Goal: Complete application form

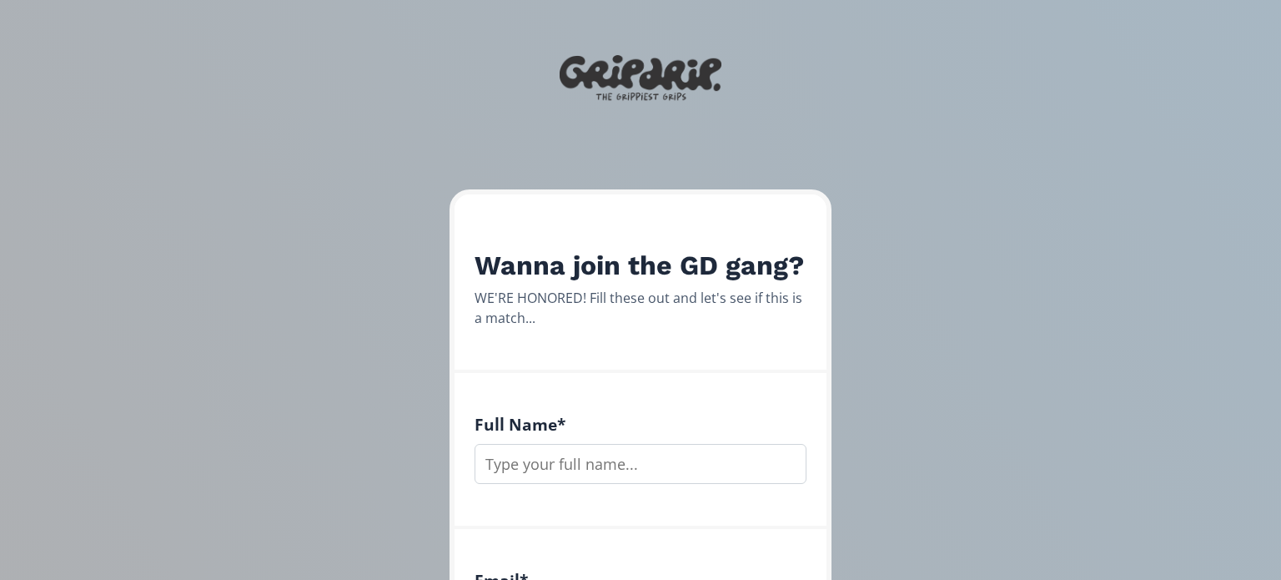
click at [604, 467] on input "text" at bounding box center [641, 464] width 332 height 40
type input "[PERSON_NAME]"
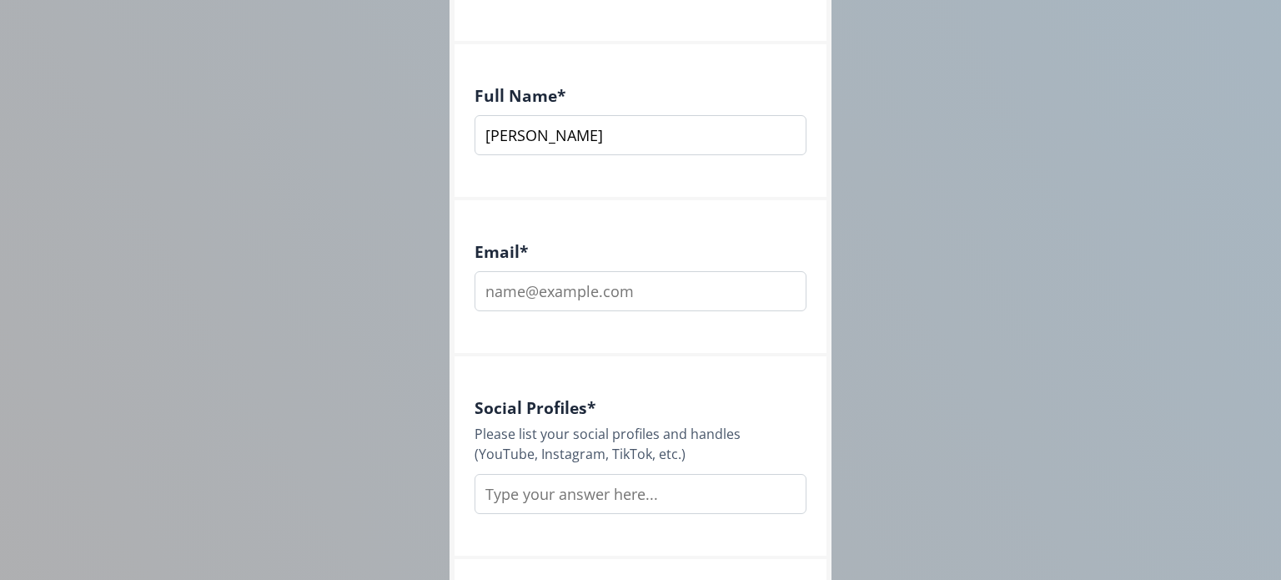
scroll to position [330, 0]
type input "[EMAIL_ADDRESS][DOMAIN_NAME]"
type input "a"
type input "instagram"
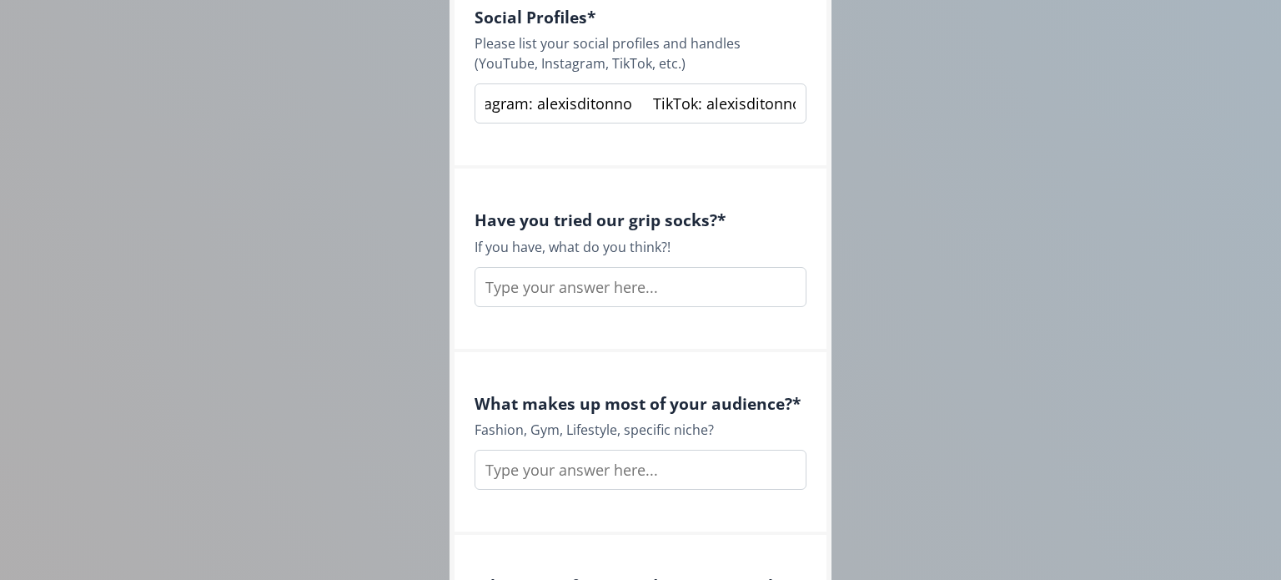
scroll to position [725, 0]
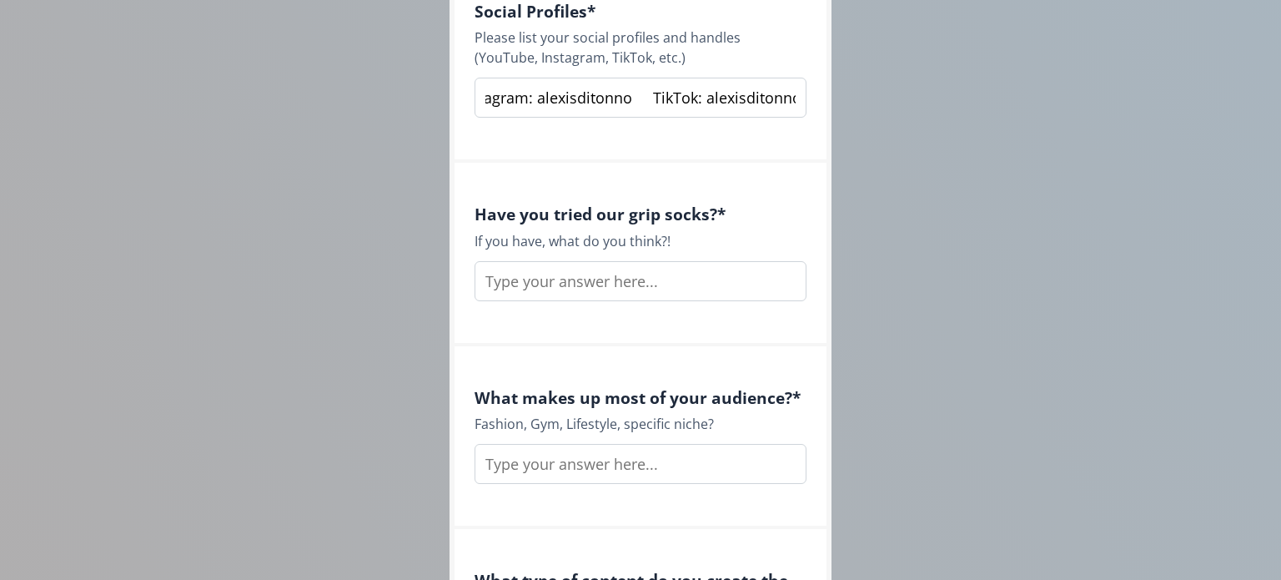
type input "Instagram: alexisditonno TikTok: alexisditonno"
click at [545, 284] on input "text" at bounding box center [641, 281] width 332 height 40
type input "Yes, absolutely love them!! They are my most often work socks and I get questio…"
click at [551, 462] on input "text" at bounding box center [641, 464] width 332 height 40
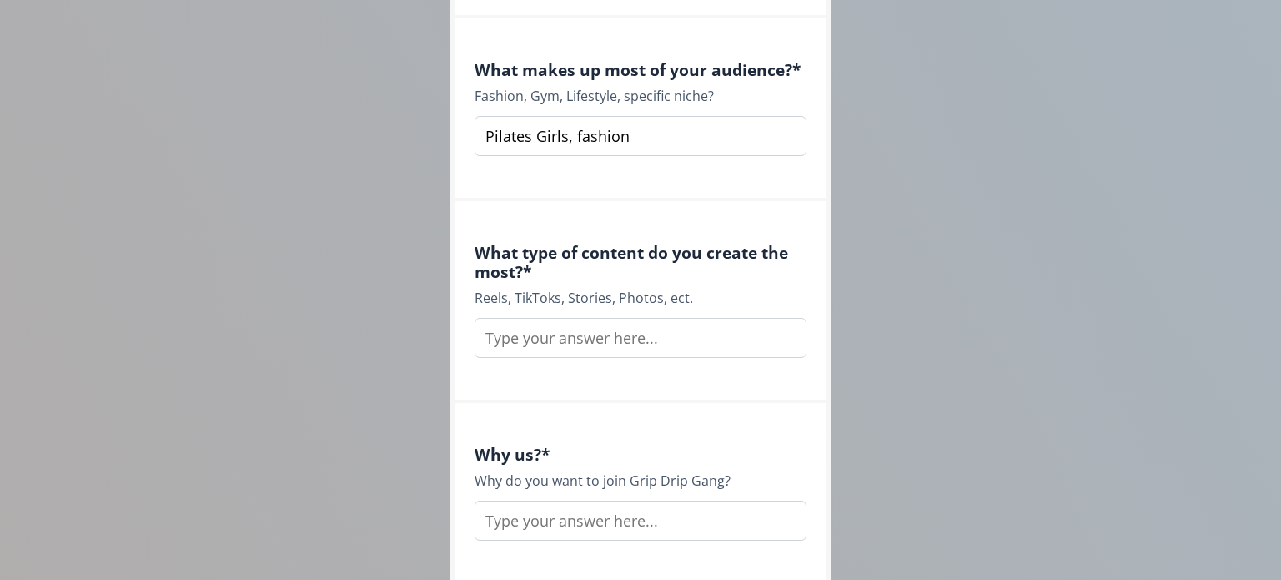
scroll to position [1056, 0]
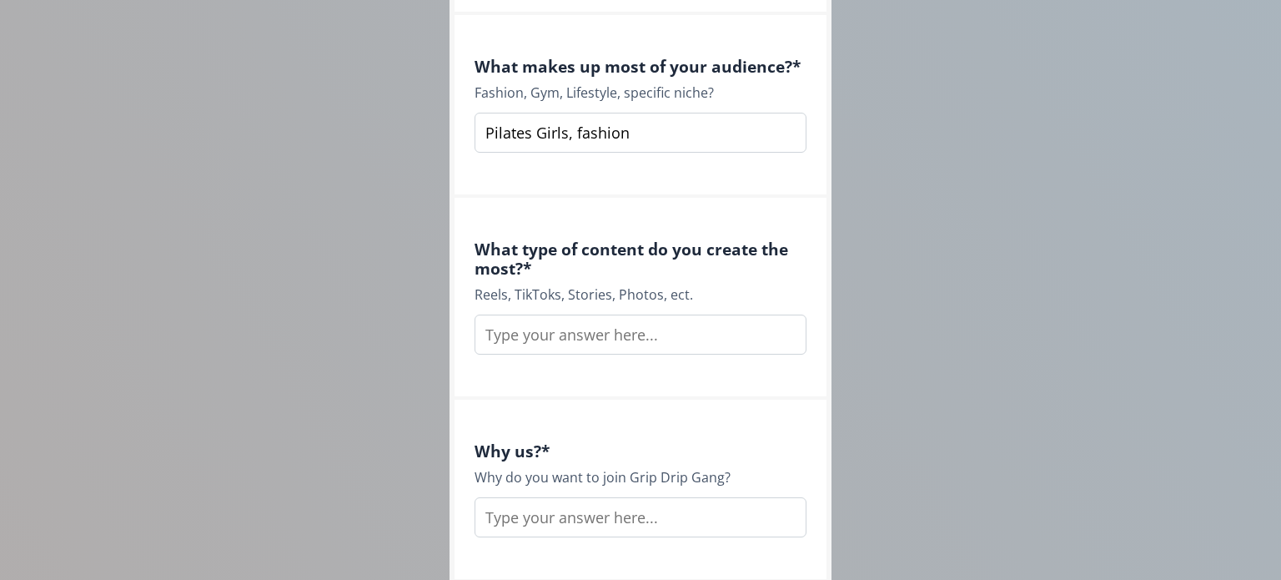
type input "Pilates Girls, fashion"
click at [511, 343] on input "text" at bounding box center [641, 335] width 332 height 40
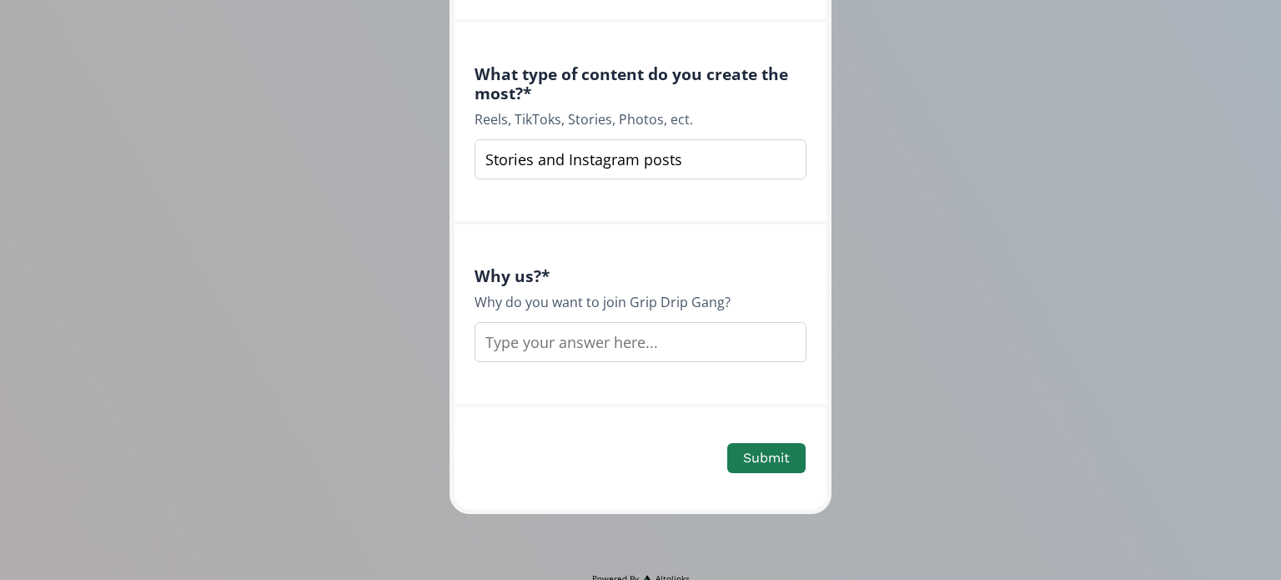
scroll to position [1235, 0]
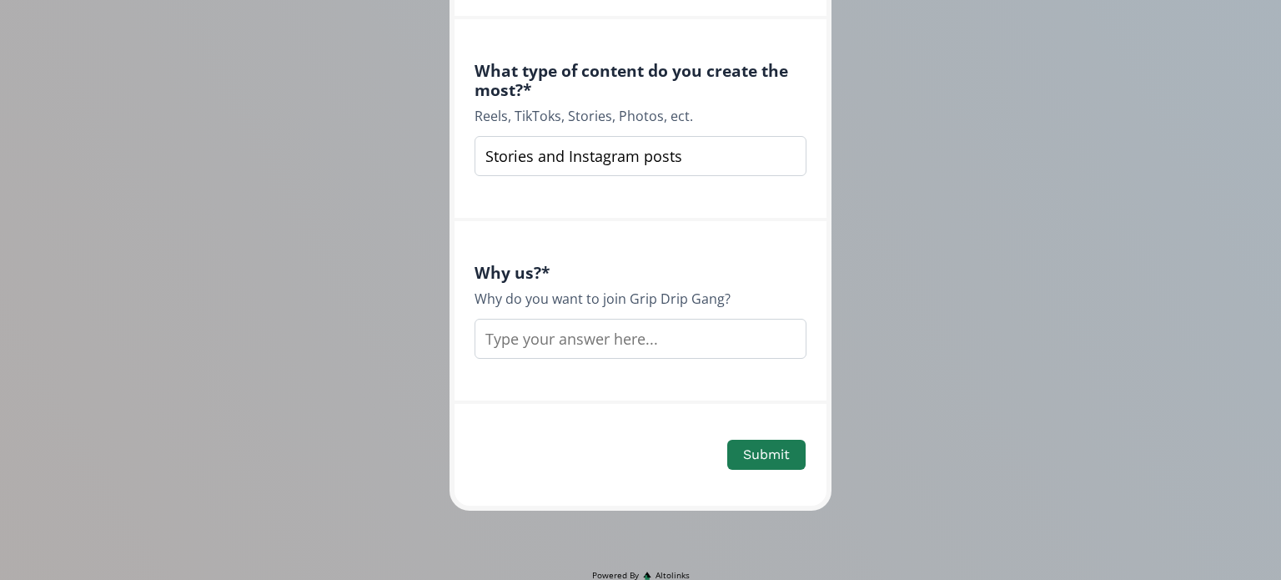
type input "Stories and Instagram posts"
click at [563, 340] on input "text" at bounding box center [641, 339] width 332 height 40
drag, startPoint x: 551, startPoint y: 336, endPoint x: 429, endPoint y: 330, distance: 122.0
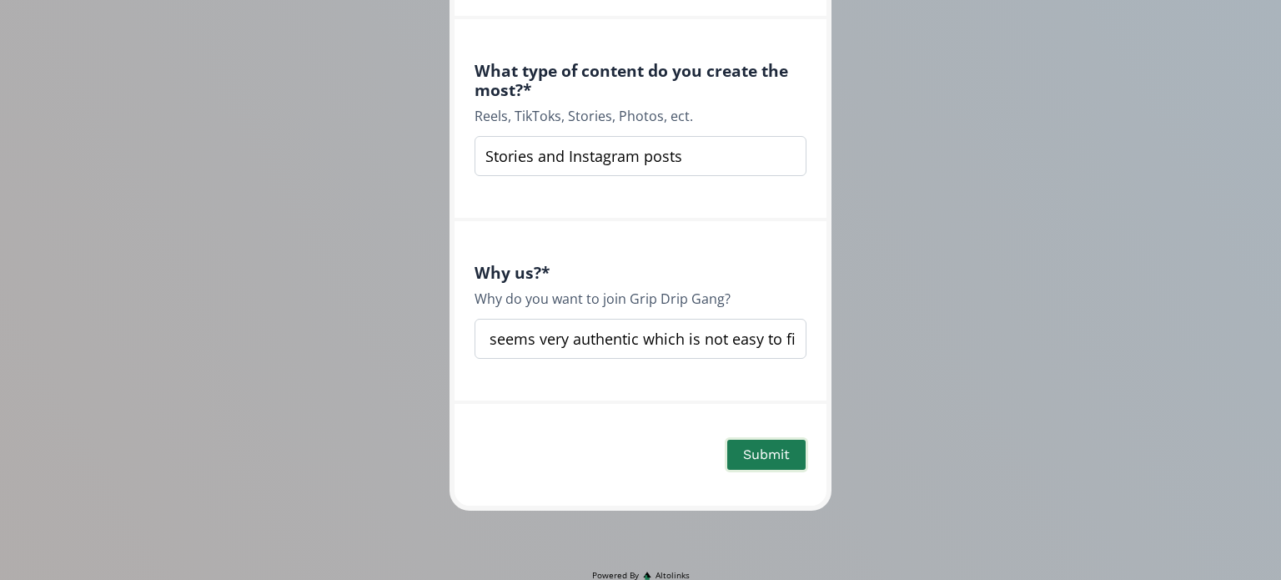
type input "The story behind your company spoke to me. I love that you are a small business…"
click at [765, 453] on button "Submit" at bounding box center [766, 455] width 83 height 36
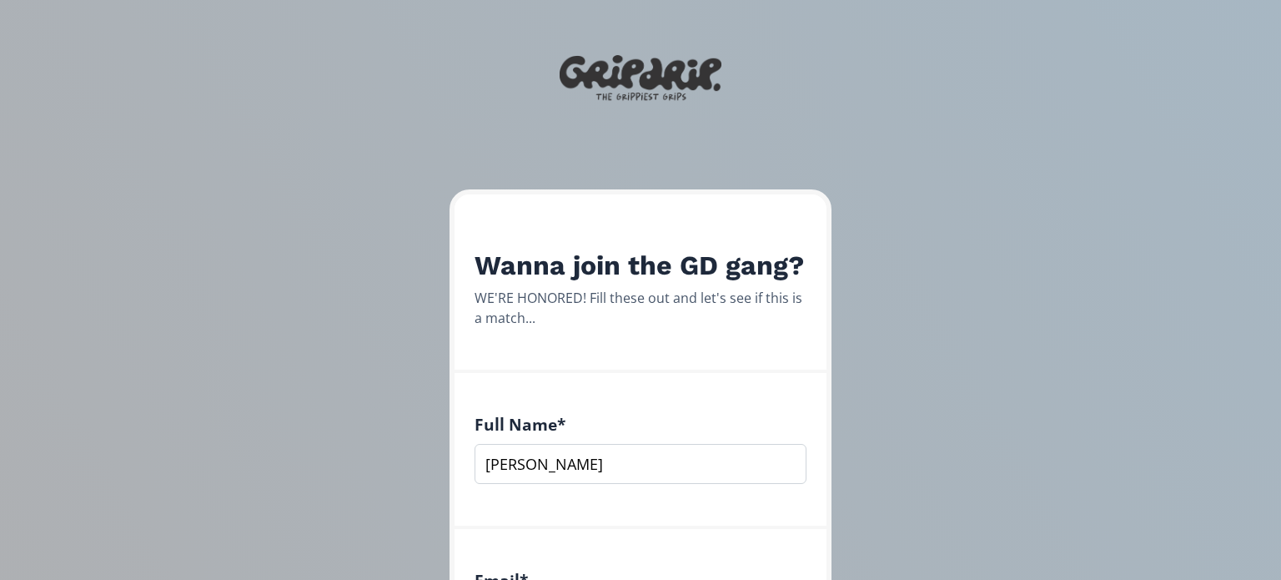
scroll to position [0, 0]
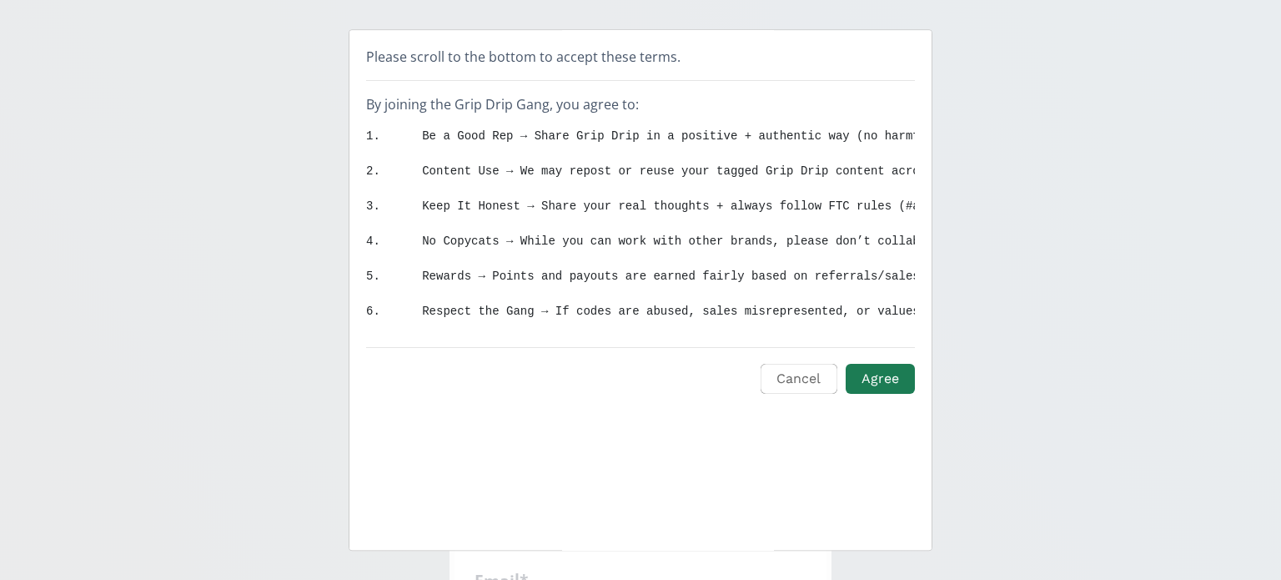
click at [813, 244] on code "1. Be a Good Rep → Share Grip Drip in a positive + authentic way (no harmful or…" at bounding box center [895, 223] width 1059 height 189
click at [872, 373] on button "Agree" at bounding box center [880, 379] width 74 height 36
